Goal: Task Accomplishment & Management: Manage account settings

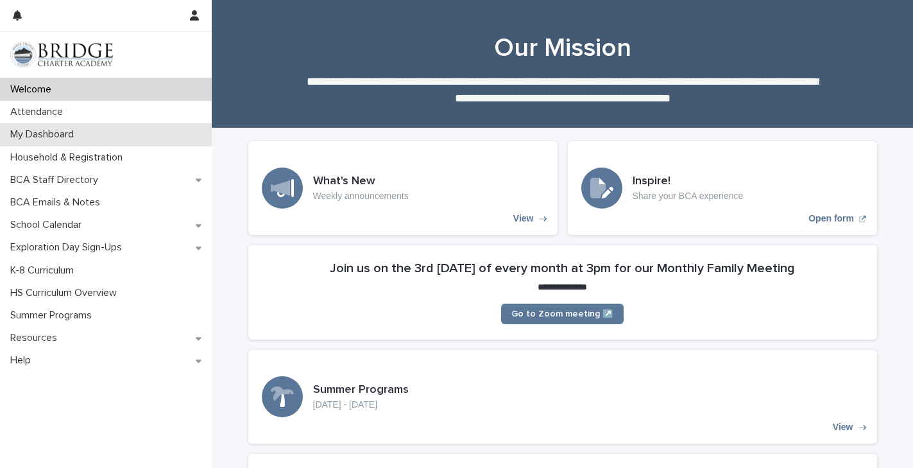
click at [60, 136] on p "My Dashboard" at bounding box center [44, 134] width 79 height 12
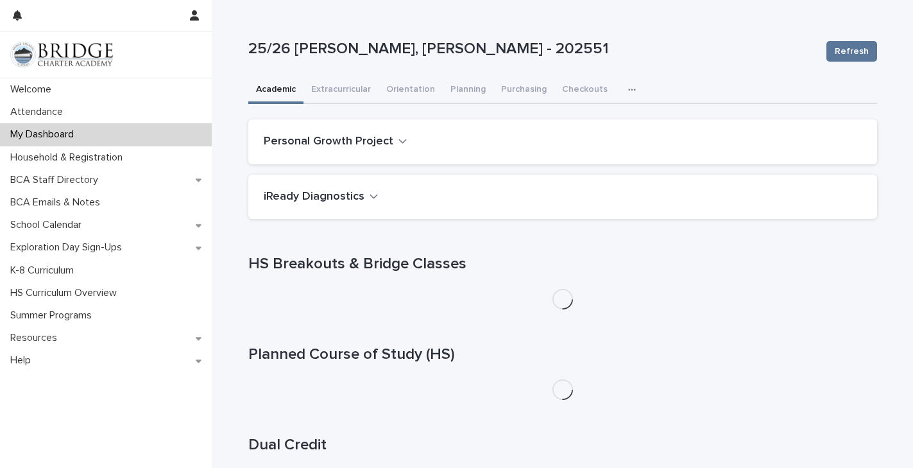
click at [621, 85] on button "button" at bounding box center [634, 90] width 28 height 26
click at [588, 123] on span "Attendance" at bounding box center [577, 123] width 47 height 9
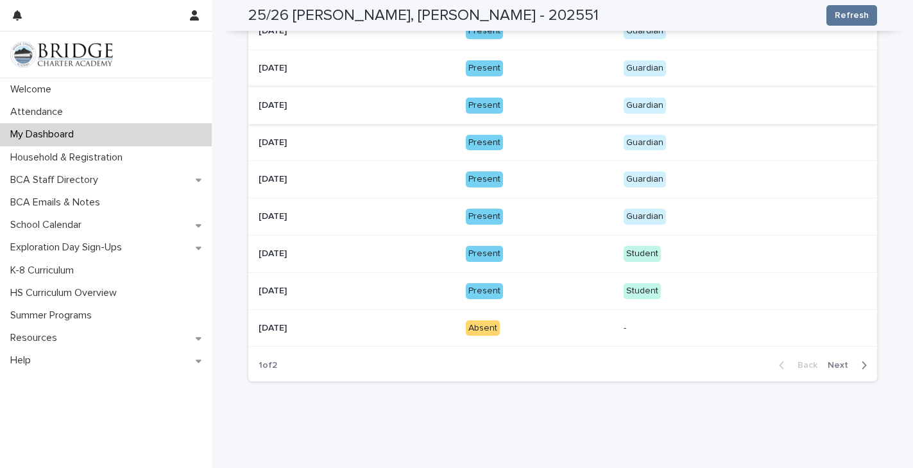
scroll to position [267, 0]
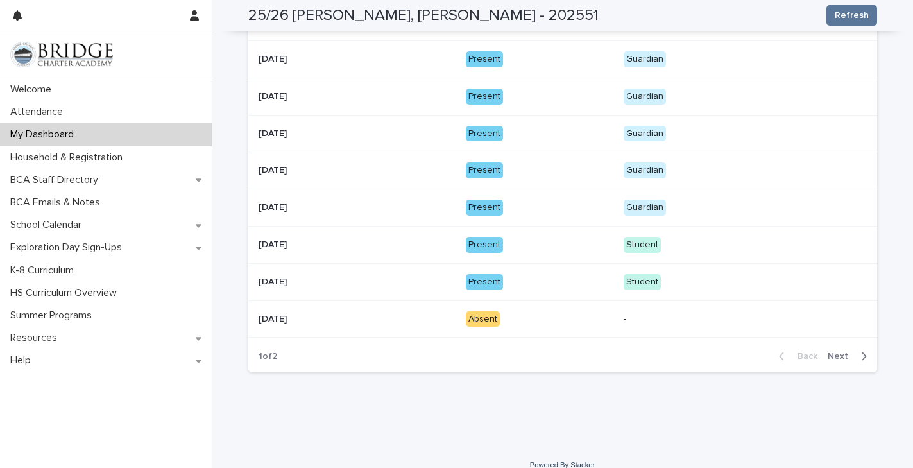
click at [484, 312] on div "Absent" at bounding box center [483, 319] width 34 height 16
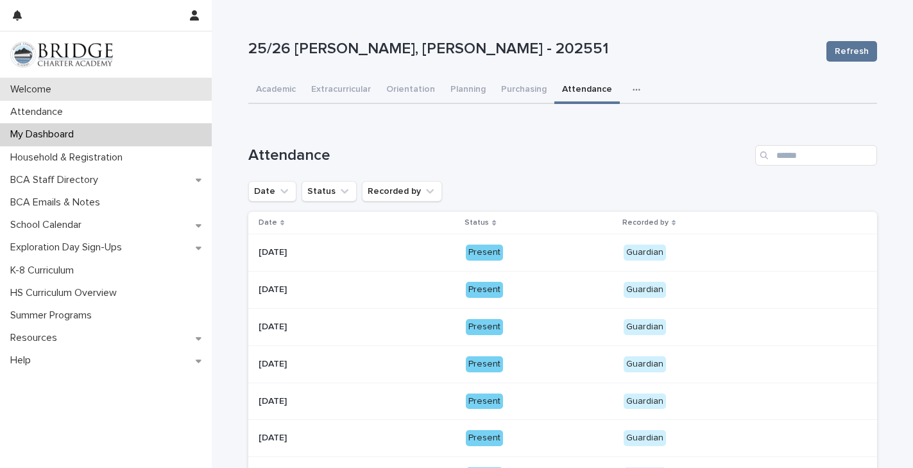
click at [130, 85] on div "Welcome" at bounding box center [106, 89] width 212 height 22
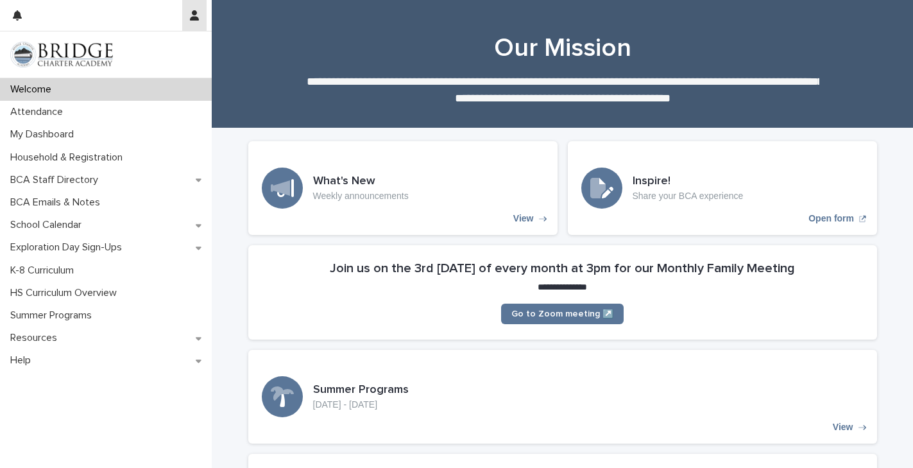
click at [191, 19] on icon "button" at bounding box center [194, 15] width 9 height 10
click at [141, 54] on p "Log Out" at bounding box center [157, 55] width 81 height 22
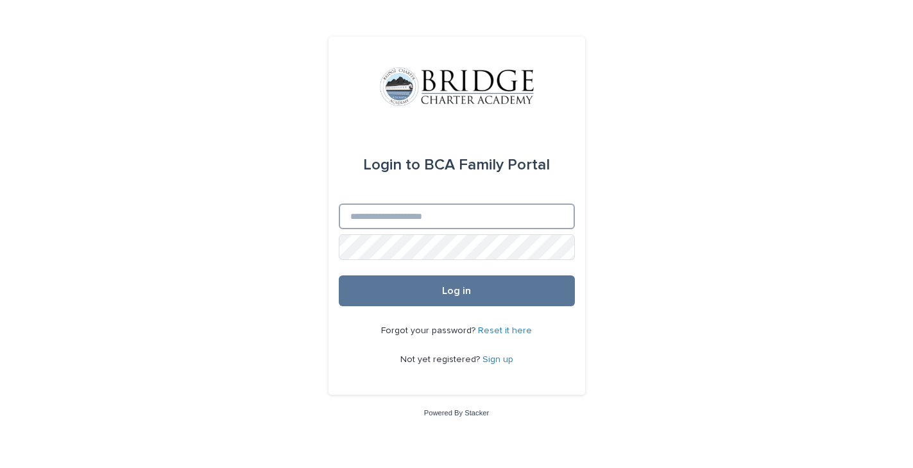
click at [509, 221] on input "Email" at bounding box center [457, 216] width 236 height 26
click at [475, 151] on div "Login to BCA Family Portal" at bounding box center [456, 165] width 187 height 36
click at [452, 215] on input "Email" at bounding box center [457, 216] width 236 height 26
click at [410, 192] on div "Login to BCA Family Portal" at bounding box center [456, 164] width 187 height 77
click at [440, 203] on div "Login to BCA Family Portal" at bounding box center [456, 164] width 187 height 77
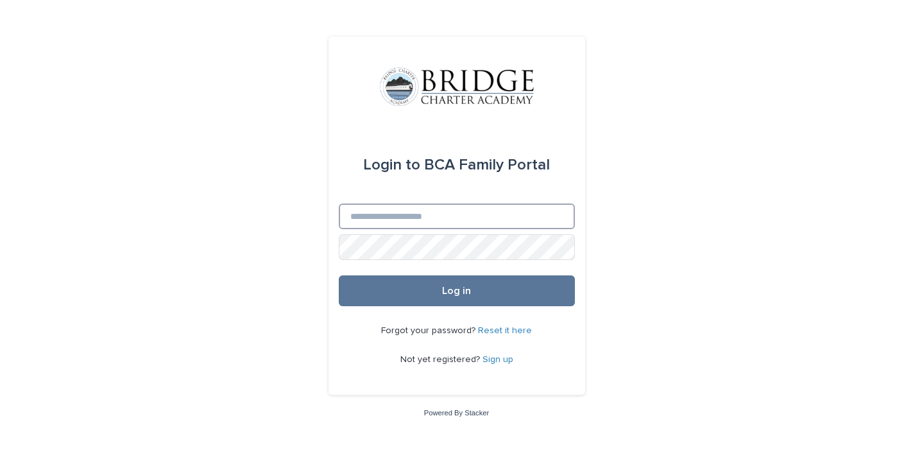
click at [440, 212] on input "Email" at bounding box center [457, 216] width 236 height 26
type input "**********"
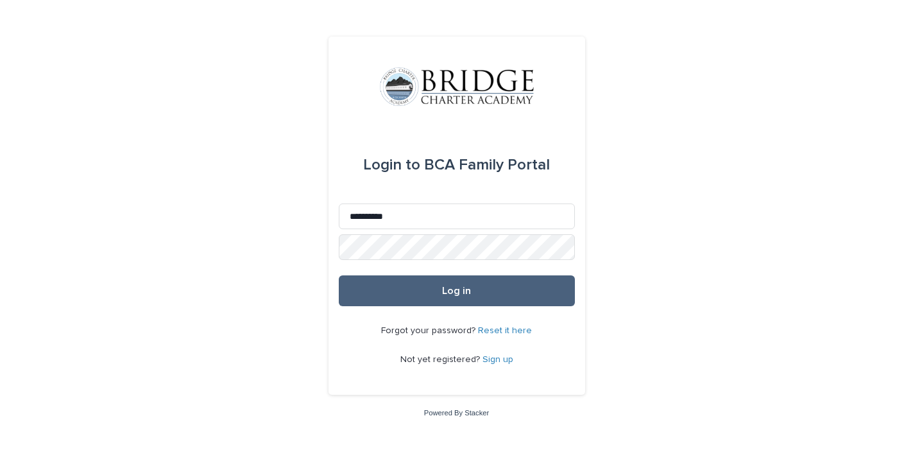
click at [448, 287] on span "Log in" at bounding box center [456, 290] width 29 height 10
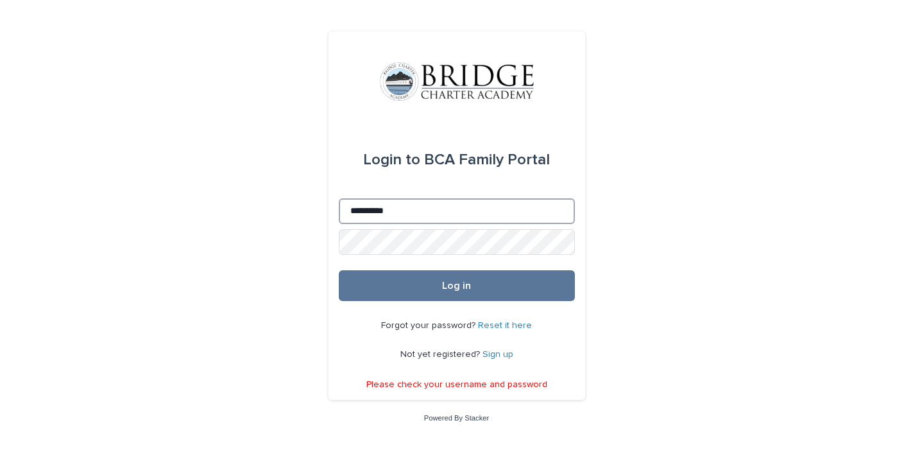
click at [398, 210] on input "**********" at bounding box center [457, 211] width 236 height 26
drag, startPoint x: 403, startPoint y: 212, endPoint x: 258, endPoint y: 205, distance: 145.8
click at [258, 205] on div "**********" at bounding box center [456, 234] width 913 height 468
click at [636, 199] on div "Login to BCA Family Portal Email Password Log in Forgot your password? Reset it…" at bounding box center [456, 234] width 913 height 468
click at [294, 246] on div "Login to BCA Family Portal Email Password Log in Forgot your password? Reset it…" at bounding box center [456, 234] width 913 height 468
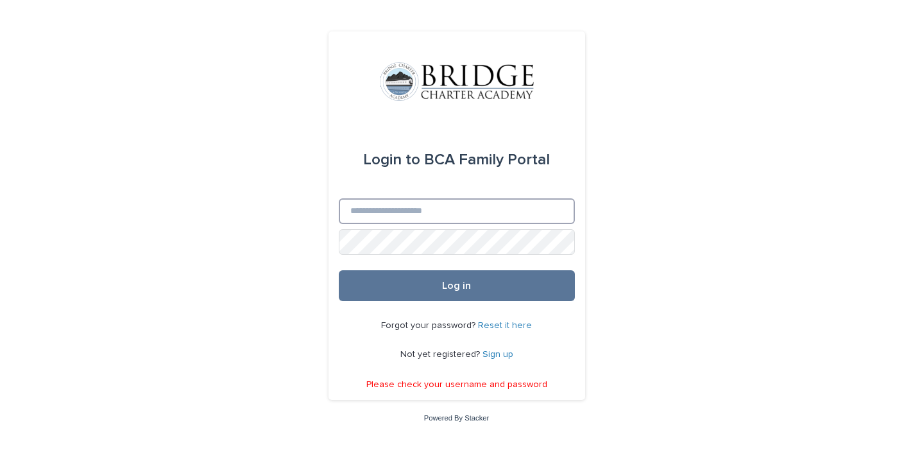
click at [371, 207] on input "Email" at bounding box center [457, 211] width 236 height 26
type input "**********"
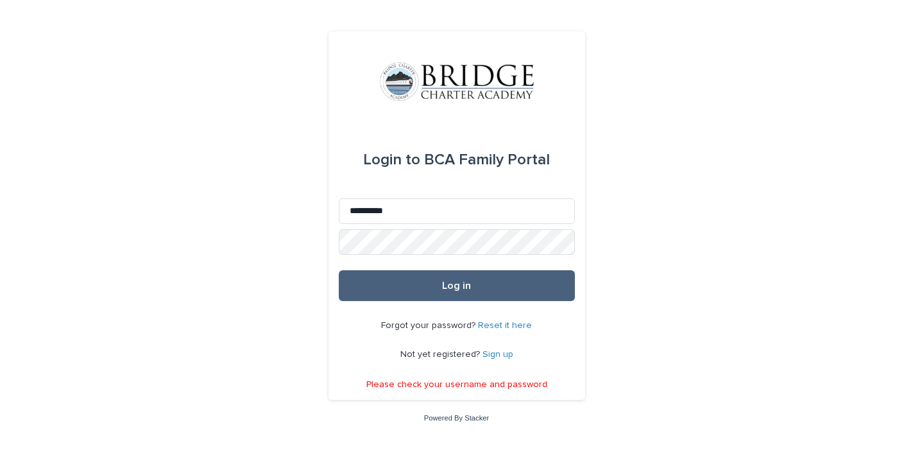
click at [472, 281] on button "Log in" at bounding box center [457, 285] width 236 height 31
click at [417, 281] on button "Log in" at bounding box center [457, 285] width 236 height 31
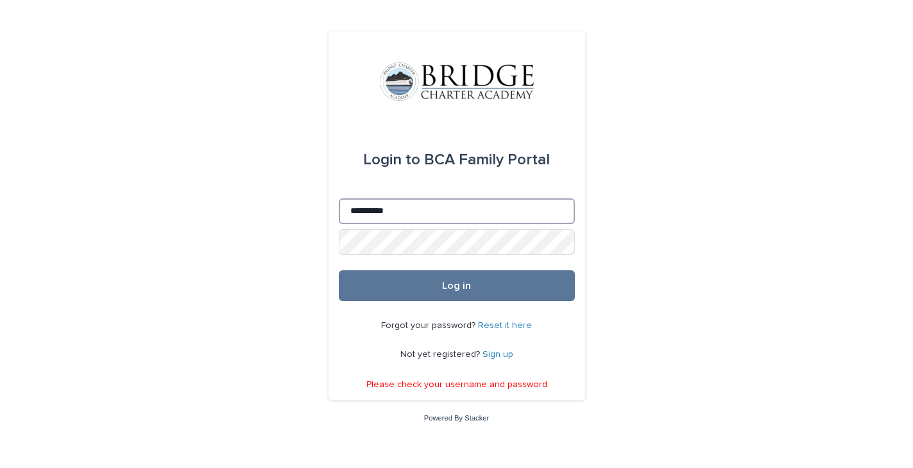
drag, startPoint x: 398, startPoint y: 216, endPoint x: 291, endPoint y: 213, distance: 107.2
click at [291, 213] on div "**********" at bounding box center [456, 234] width 913 height 468
click at [155, 194] on div "Login to BCA Family Portal Email Password Log in Forgot your password? Reset it…" at bounding box center [456, 234] width 913 height 468
click at [269, 248] on div "Login to BCA Family Portal Email Password Log in Forgot your password? Reset it…" at bounding box center [456, 234] width 913 height 468
click at [267, 240] on div "Login to BCA Family Portal Email Password Log in Forgot your password? Reset it…" at bounding box center [456, 234] width 913 height 468
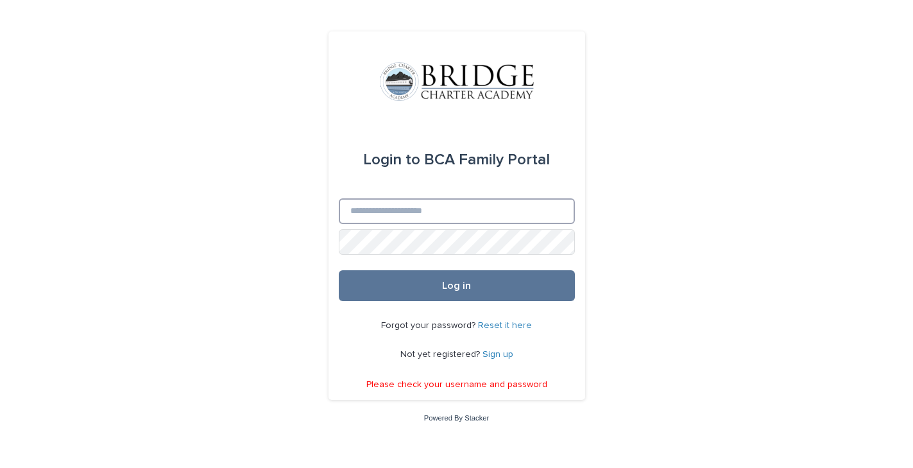
click at [377, 203] on input "Email" at bounding box center [457, 211] width 236 height 26
type input "**********"
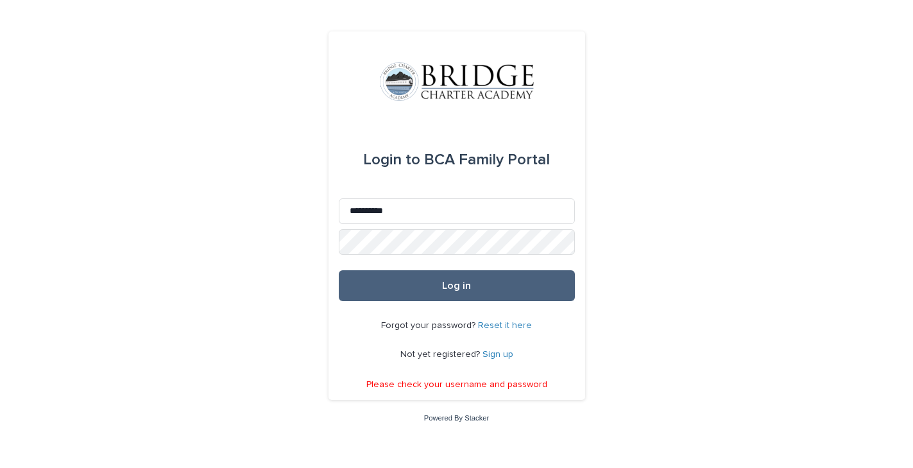
click at [452, 280] on button "Log in" at bounding box center [457, 285] width 236 height 31
